Goal: Find specific page/section: Find specific page/section

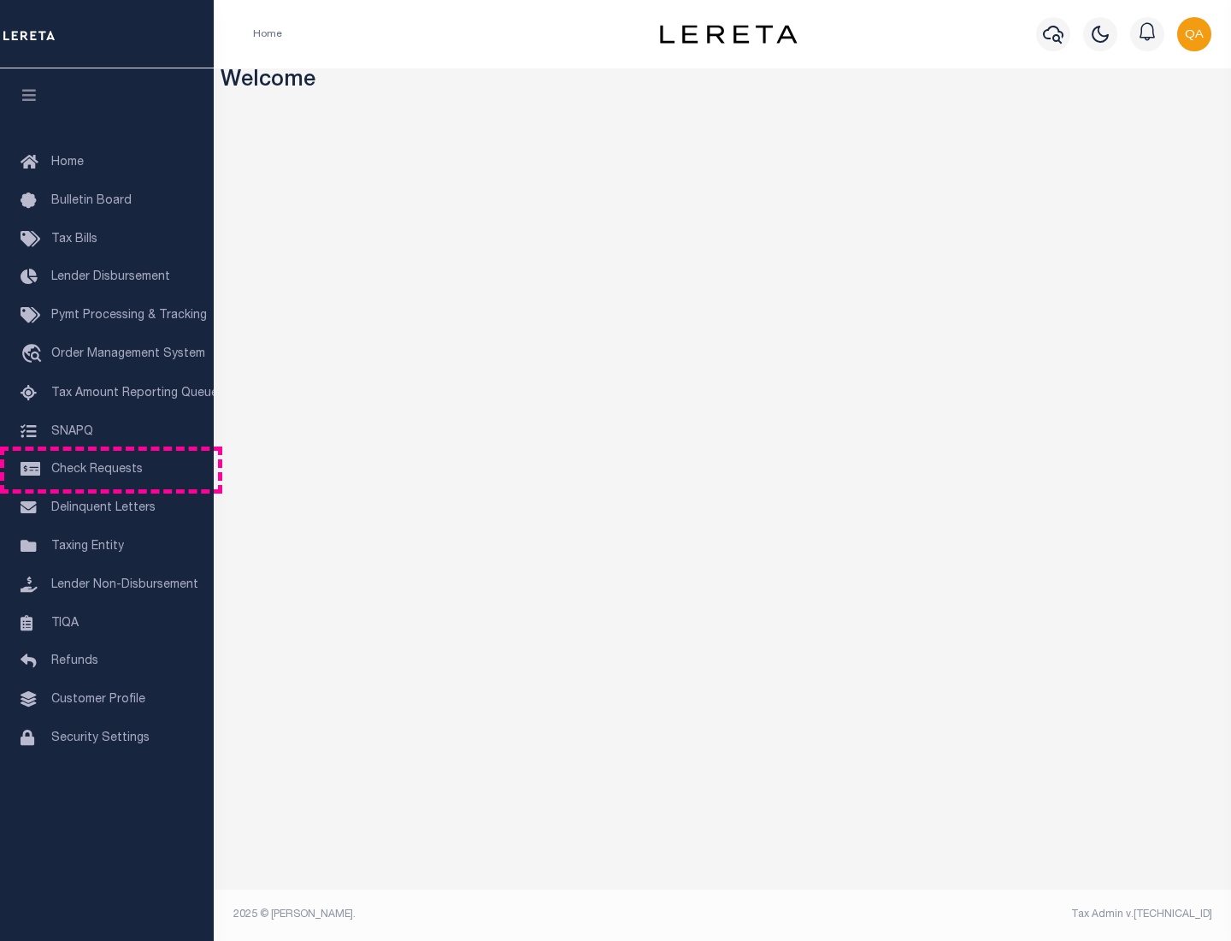
click at [107, 469] on span "Check Requests" at bounding box center [96, 469] width 91 height 12
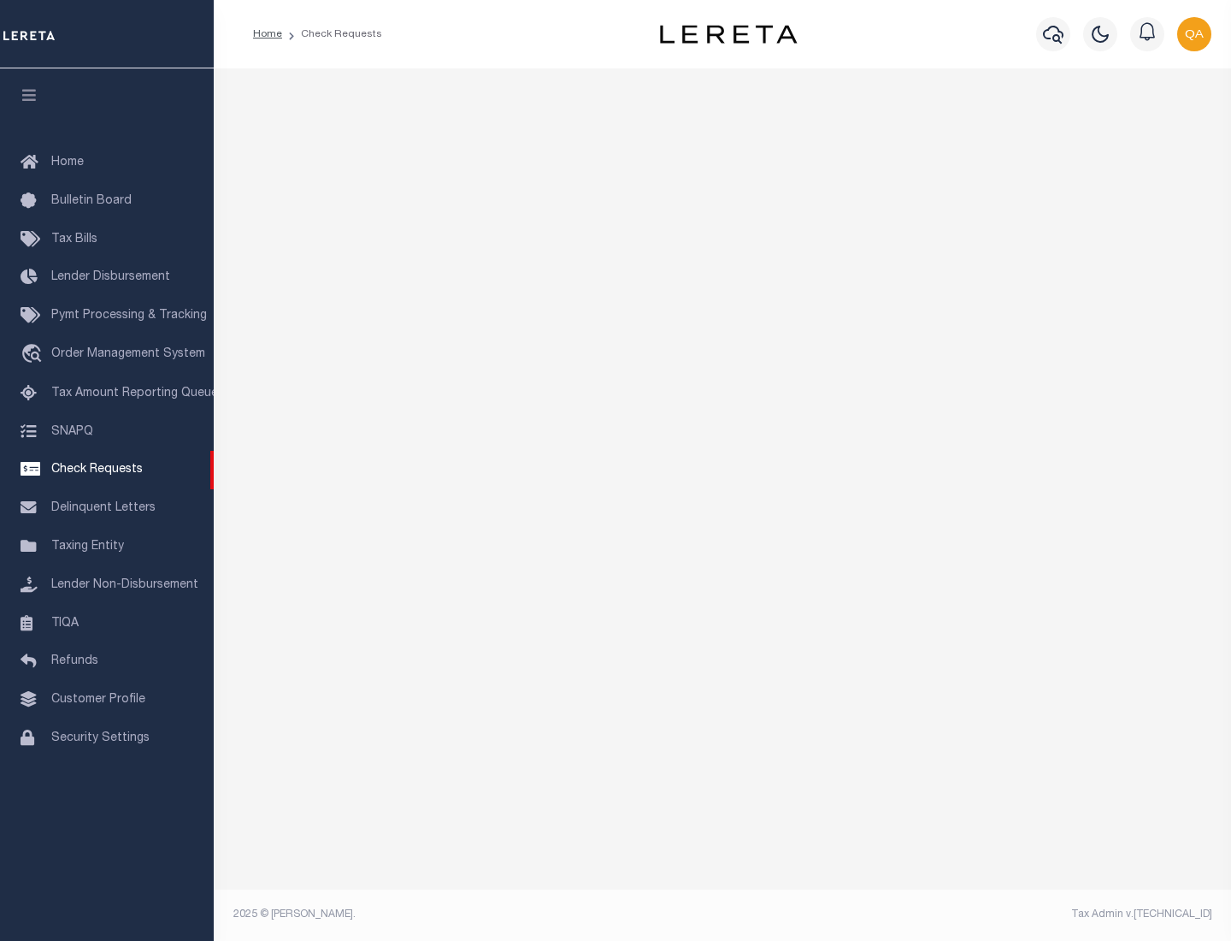
select select "50"
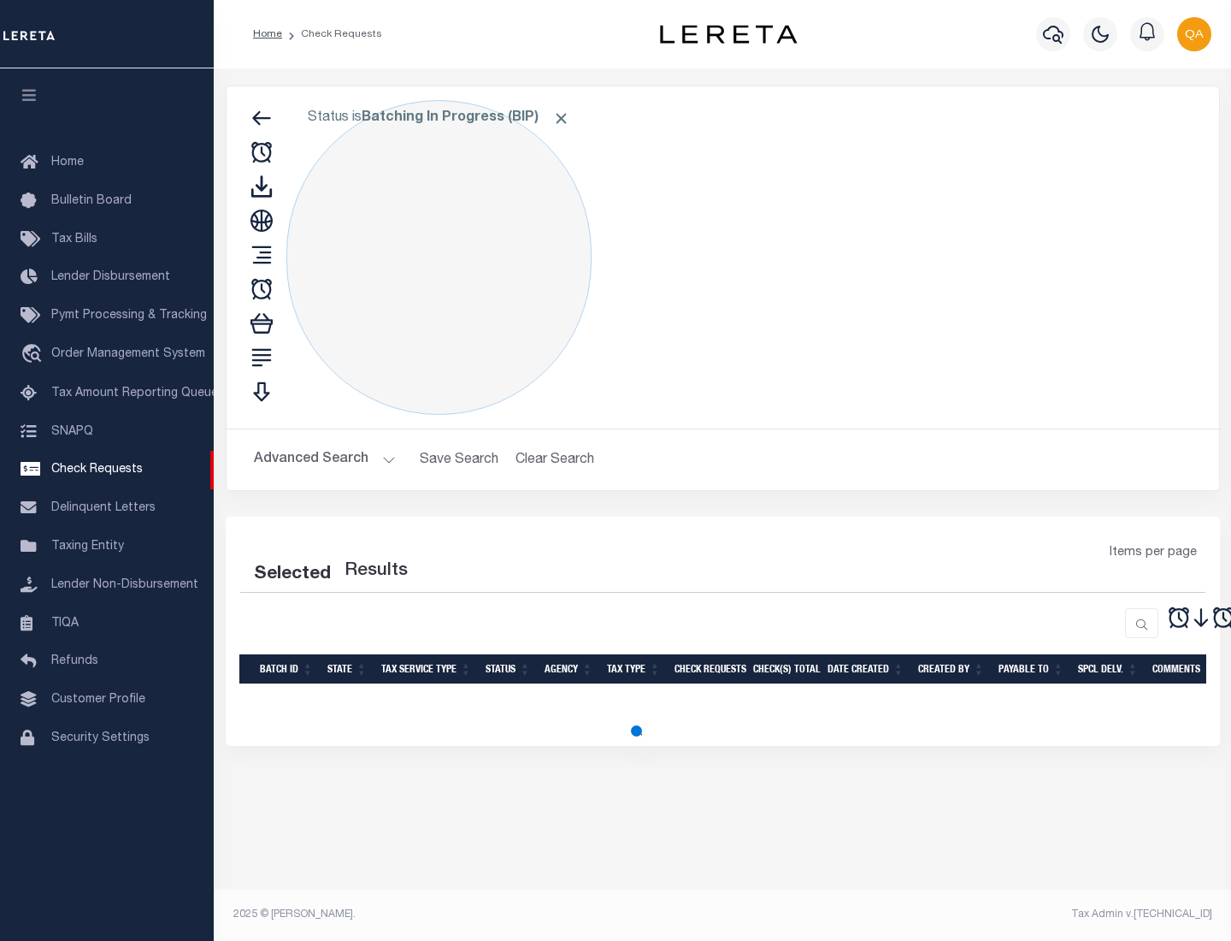
select select "50"
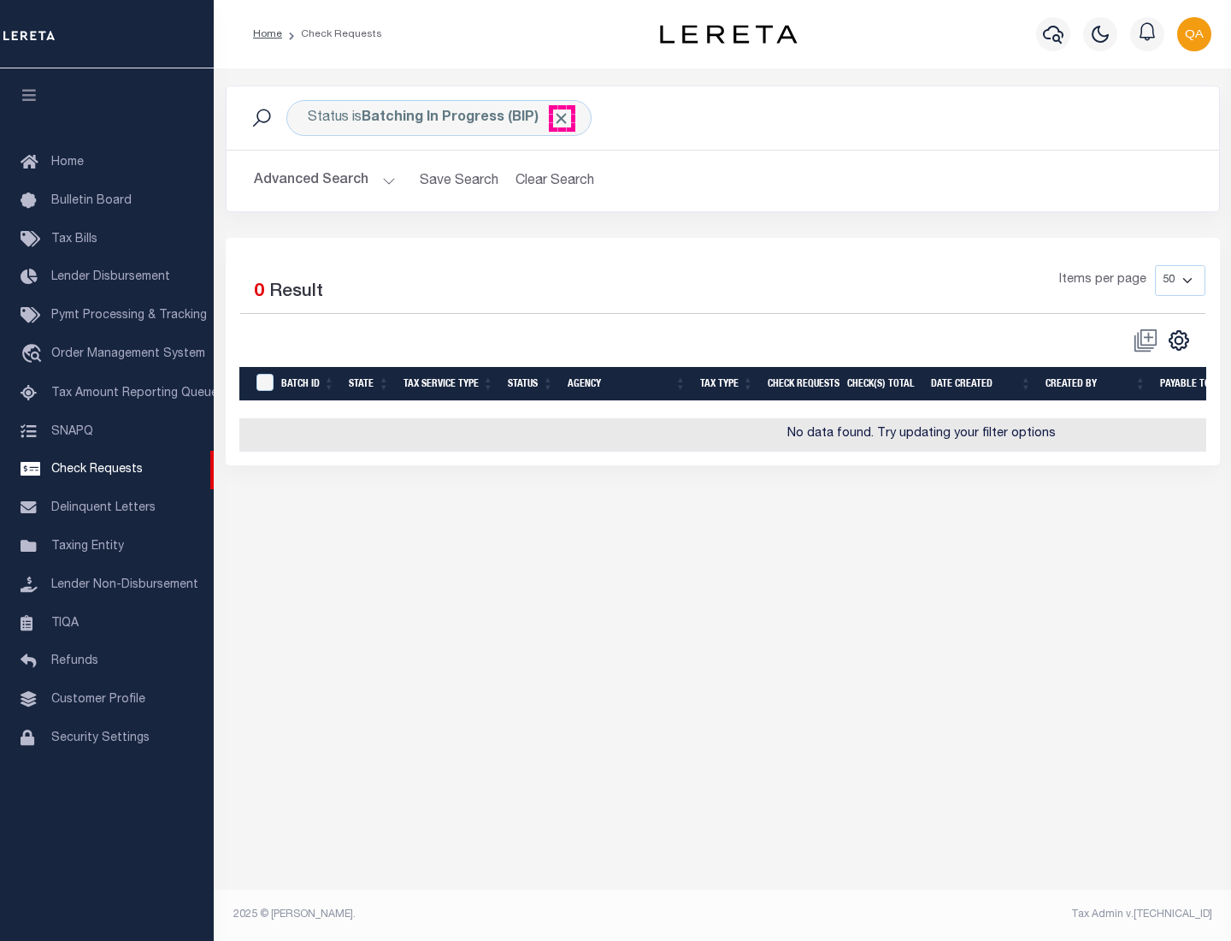
click at [562, 118] on span "Click to Remove" at bounding box center [561, 118] width 18 height 18
